Goal: Information Seeking & Learning: Learn about a topic

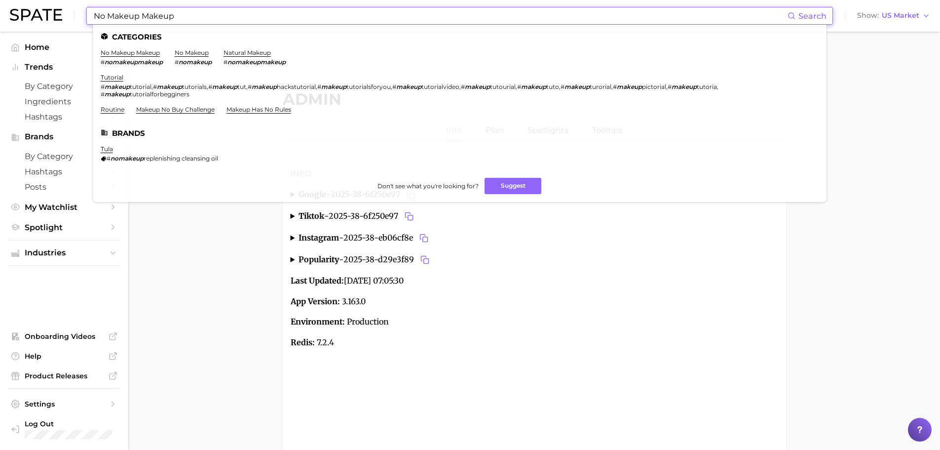
click at [245, 13] on input "No Makeup Makeup" at bounding box center [440, 15] width 695 height 17
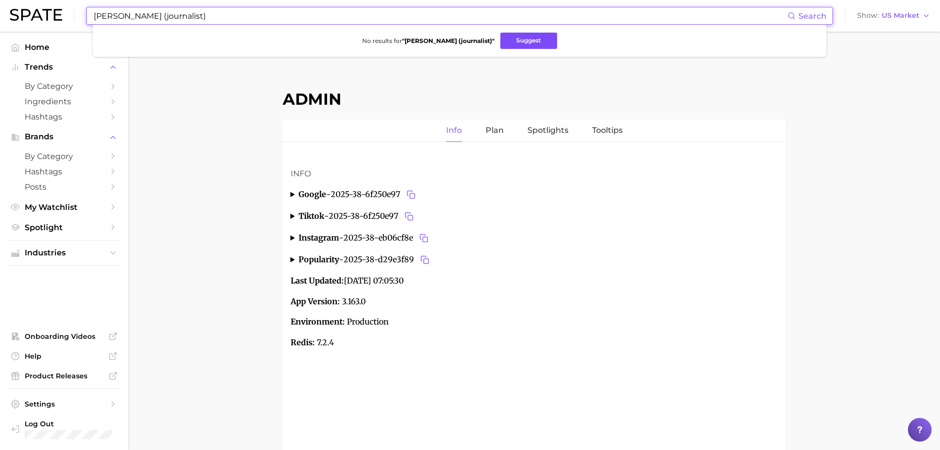
click at [535, 43] on button "Suggest" at bounding box center [528, 41] width 57 height 16
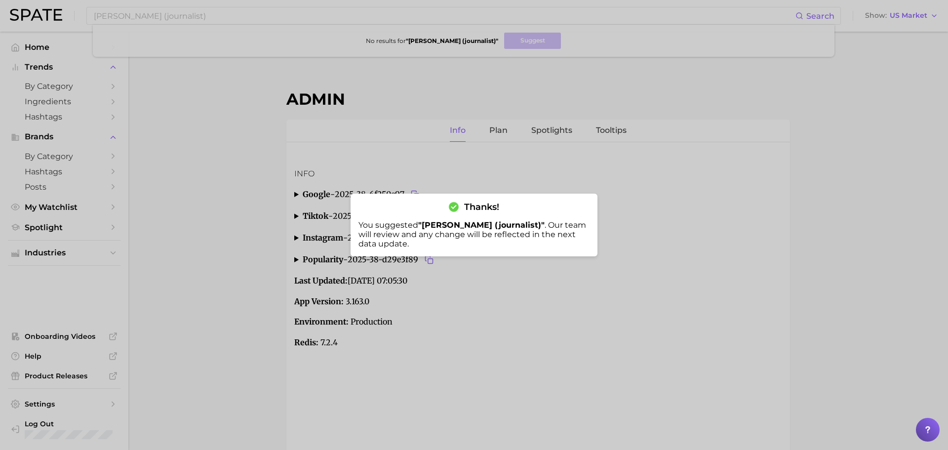
click at [237, 209] on div at bounding box center [474, 225] width 948 height 450
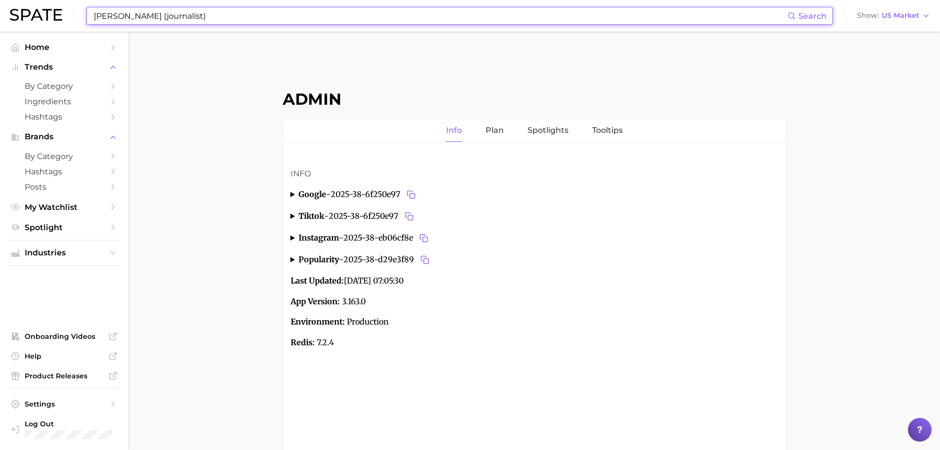
click at [230, 15] on input "[PERSON_NAME] (journalist)" at bounding box center [440, 15] width 695 height 17
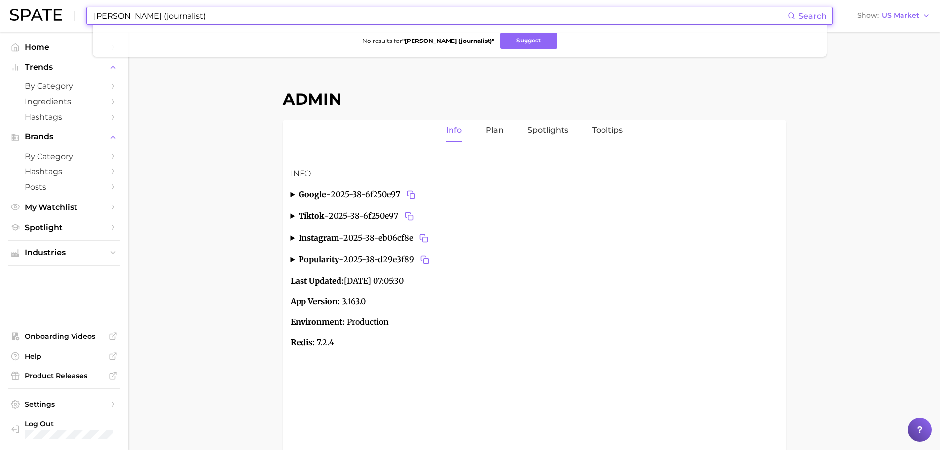
click at [230, 15] on input "[PERSON_NAME] (journalist)" at bounding box center [440, 15] width 695 height 17
type input "hyaluronic acid"
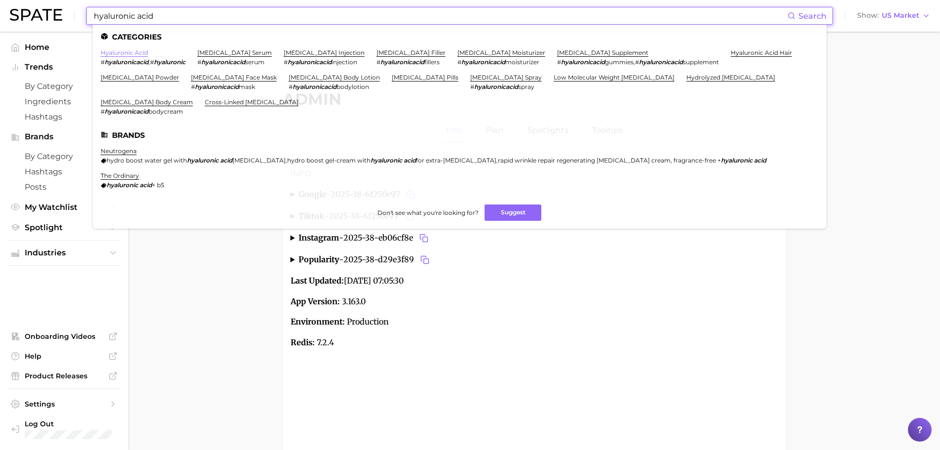
click at [126, 55] on link "hyaluronic acid" at bounding box center [124, 52] width 47 height 7
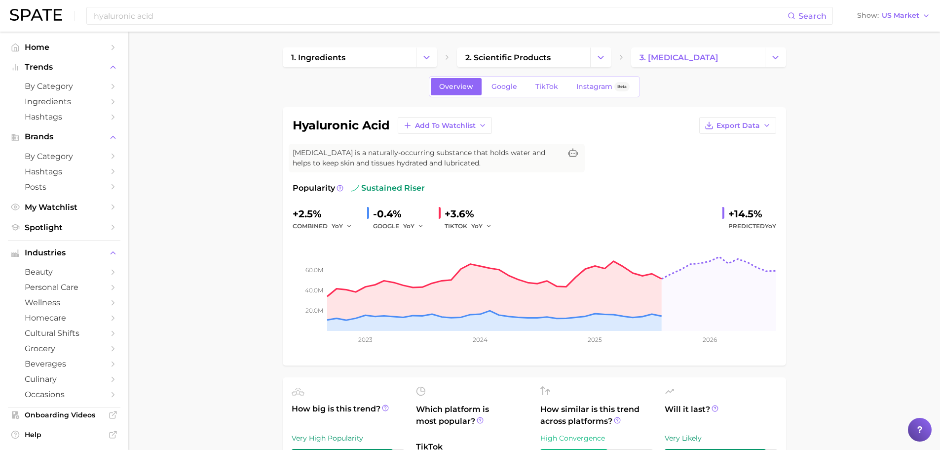
click at [901, 8] on div "[MEDICAL_DATA] Search Show US Market" at bounding box center [470, 16] width 920 height 32
click at [900, 16] on span "US Market" at bounding box center [901, 15] width 38 height 5
click at [879, 65] on span "[GEOGRAPHIC_DATA]" at bounding box center [898, 67] width 76 height 8
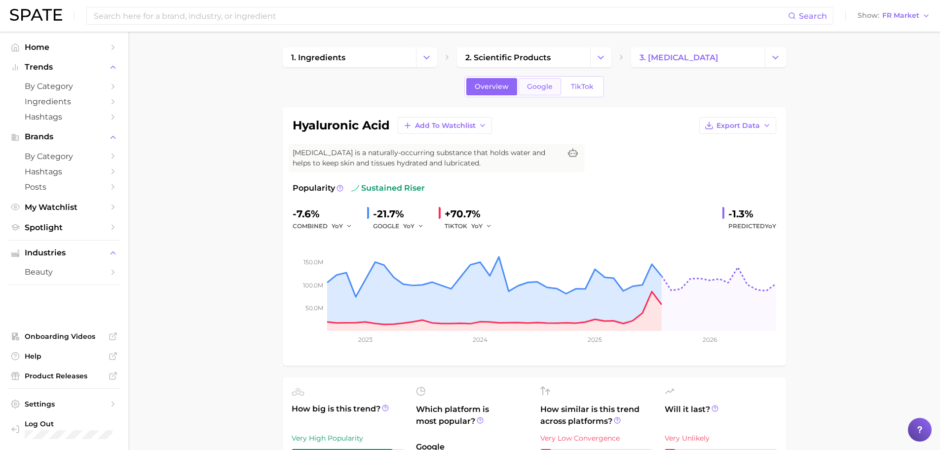
click at [537, 85] on span "Google" at bounding box center [540, 86] width 26 height 8
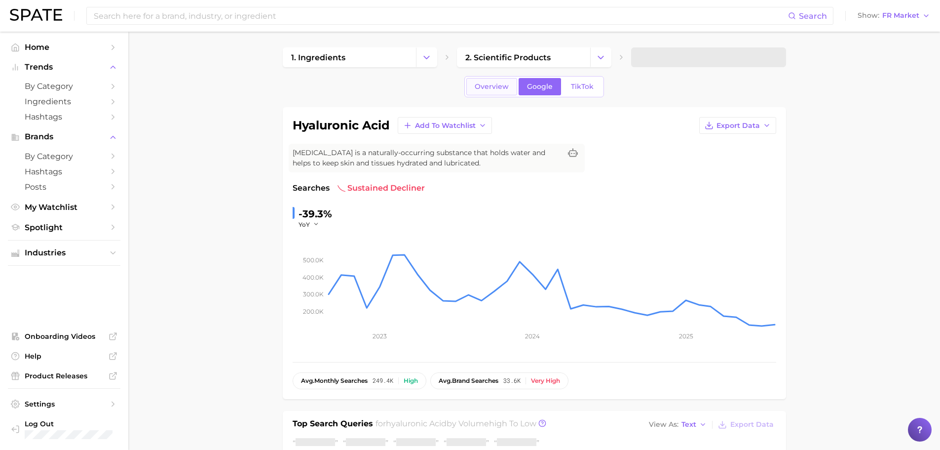
click at [485, 85] on span "Overview" at bounding box center [492, 86] width 34 height 8
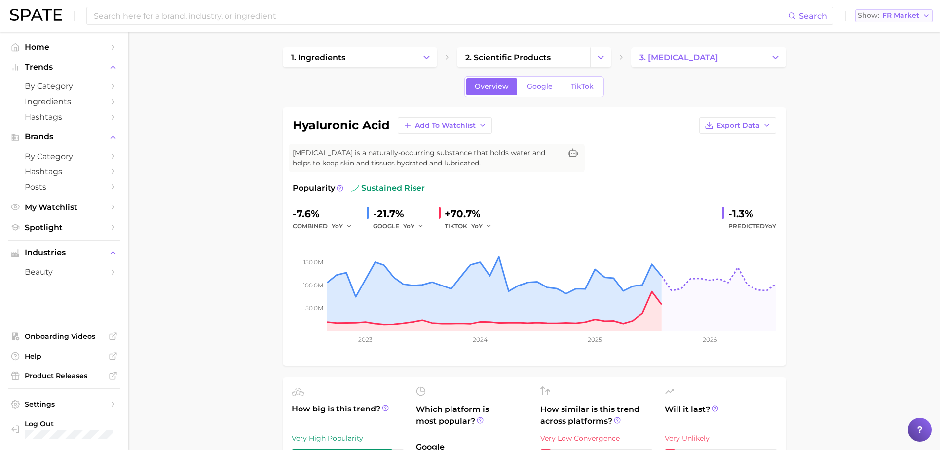
click at [889, 20] on button "Show FR Market" at bounding box center [893, 15] width 77 height 13
